Goal: Find contact information: Find contact information

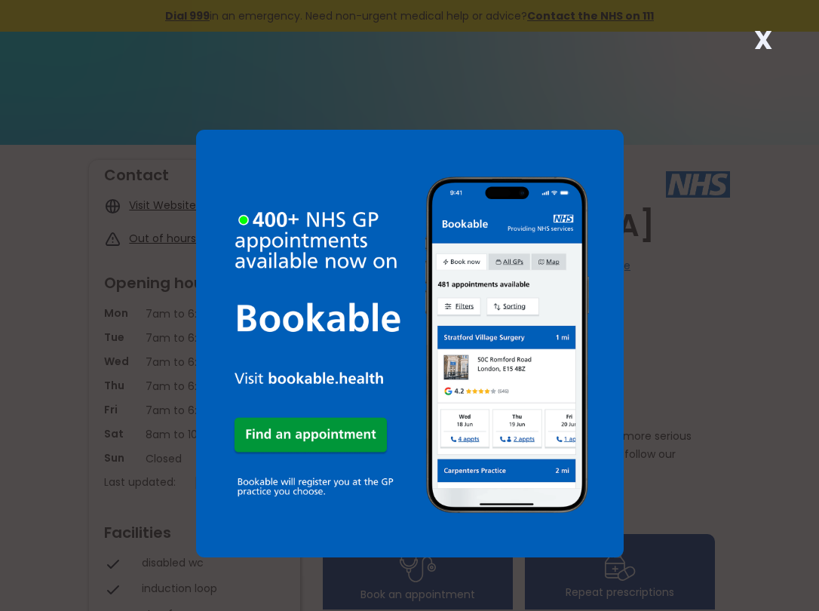
click at [753, 41] on div "X" at bounding box center [763, 46] width 30 height 30
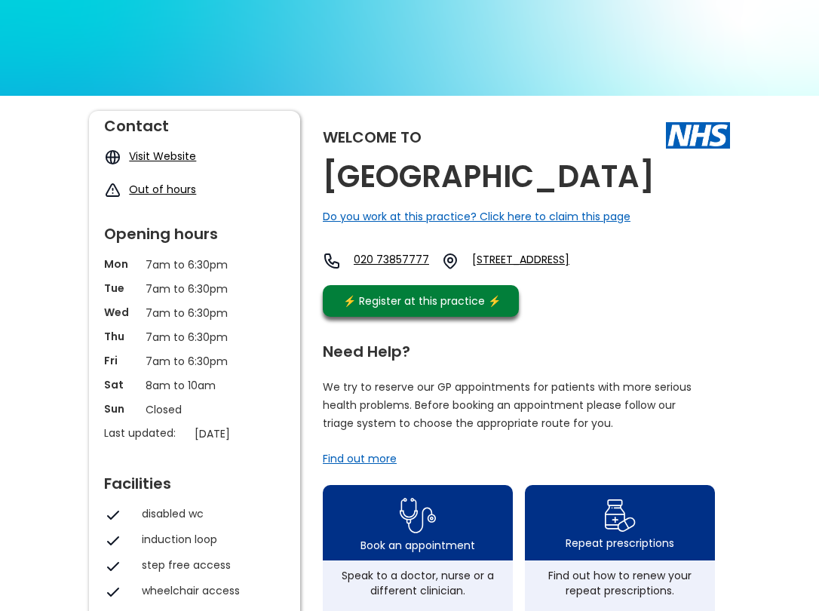
scroll to position [75, 0]
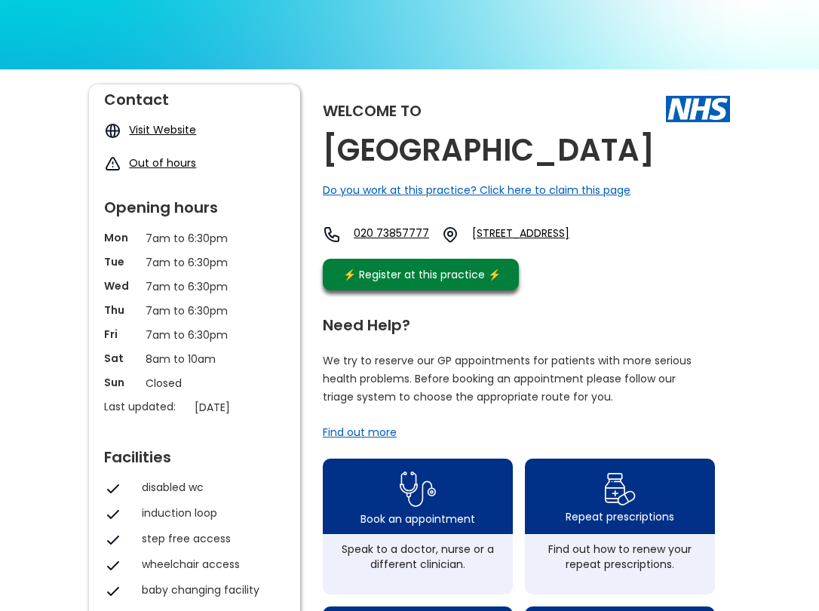
drag, startPoint x: 579, startPoint y: 272, endPoint x: 323, endPoint y: 158, distance: 280.7
click at [323, 158] on div "Welcome to [GEOGRAPHIC_DATA] Do you work at this practice? Click here to claim …" at bounding box center [526, 190] width 407 height 213
copy div "[GEOGRAPHIC_DATA] Do you work at this practice? Click here to claim this page 0…"
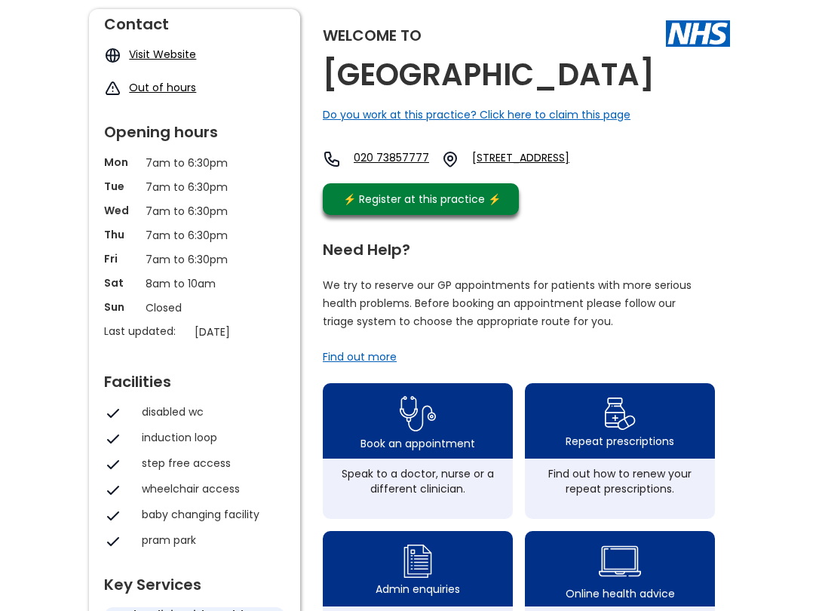
scroll to position [226, 0]
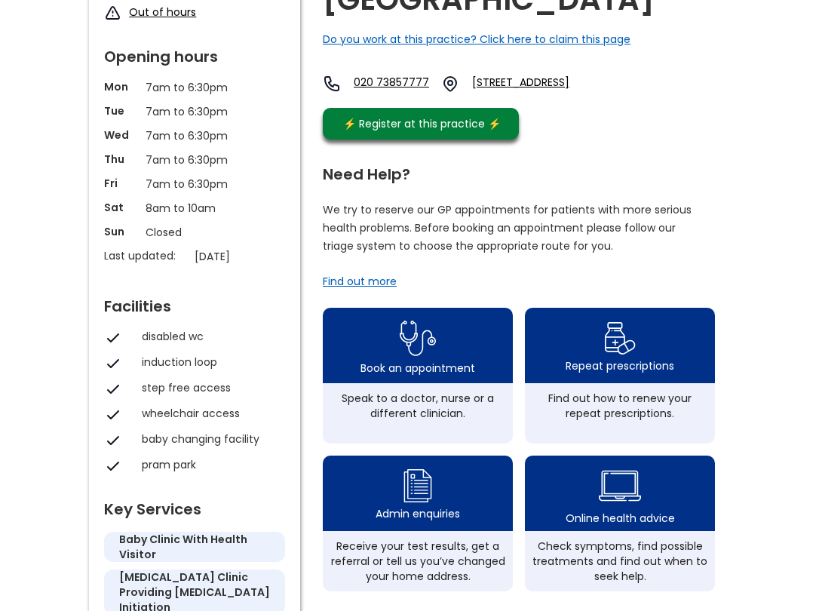
drag, startPoint x: 585, startPoint y: 167, endPoint x: 581, endPoint y: 141, distance: 26.8
click at [585, 147] on div "Welcome to [GEOGRAPHIC_DATA] Do you work at this practice? Click here to claim …" at bounding box center [526, 40] width 407 height 213
click at [575, 93] on link "[STREET_ADDRESS]" at bounding box center [547, 84] width 151 height 18
click at [645, 182] on div "Need Help?" at bounding box center [519, 170] width 392 height 23
drag, startPoint x: 561, startPoint y: 120, endPoint x: 514, endPoint y: 76, distance: 64.6
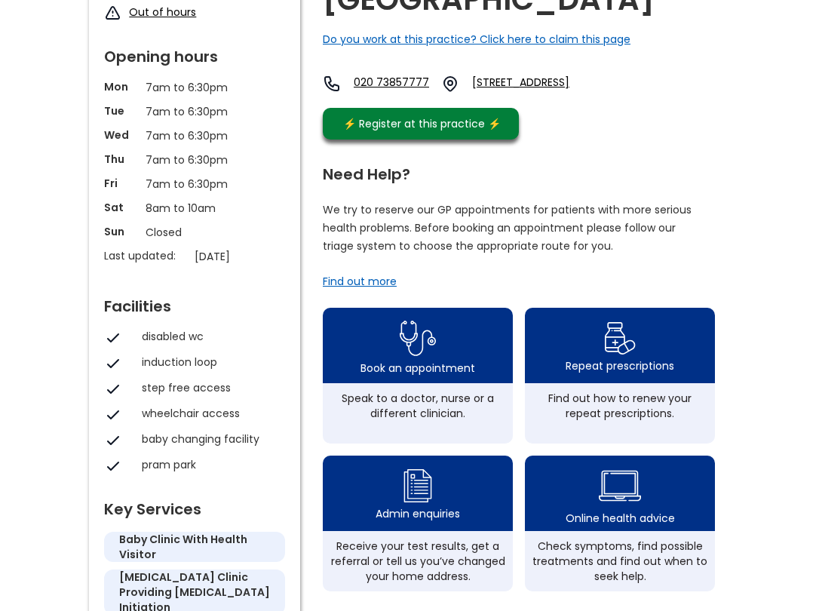
click at [514, 76] on div "Welcome to [GEOGRAPHIC_DATA] Do you work at this practice? Click here to claim …" at bounding box center [526, 40] width 407 height 213
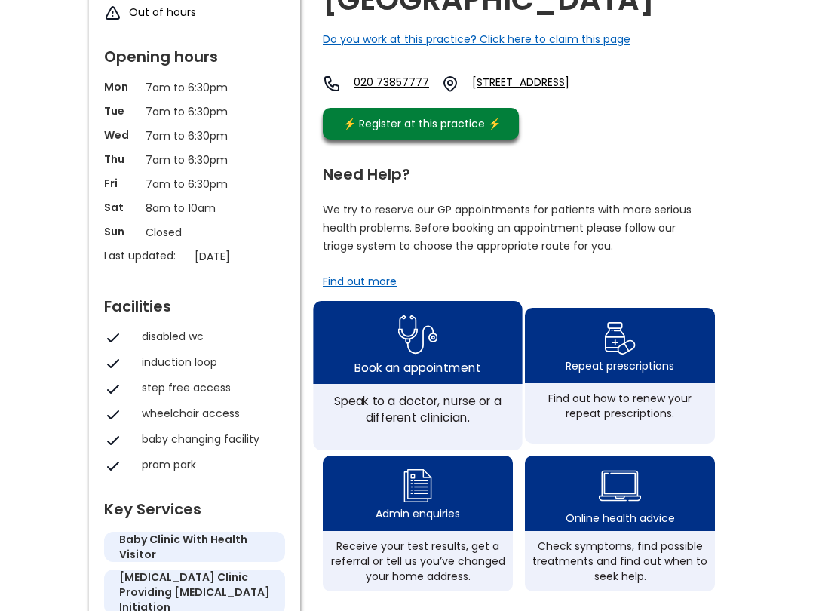
copy link "[STREET_ADDRESS]"
